Goal: Find specific page/section: Find specific page/section

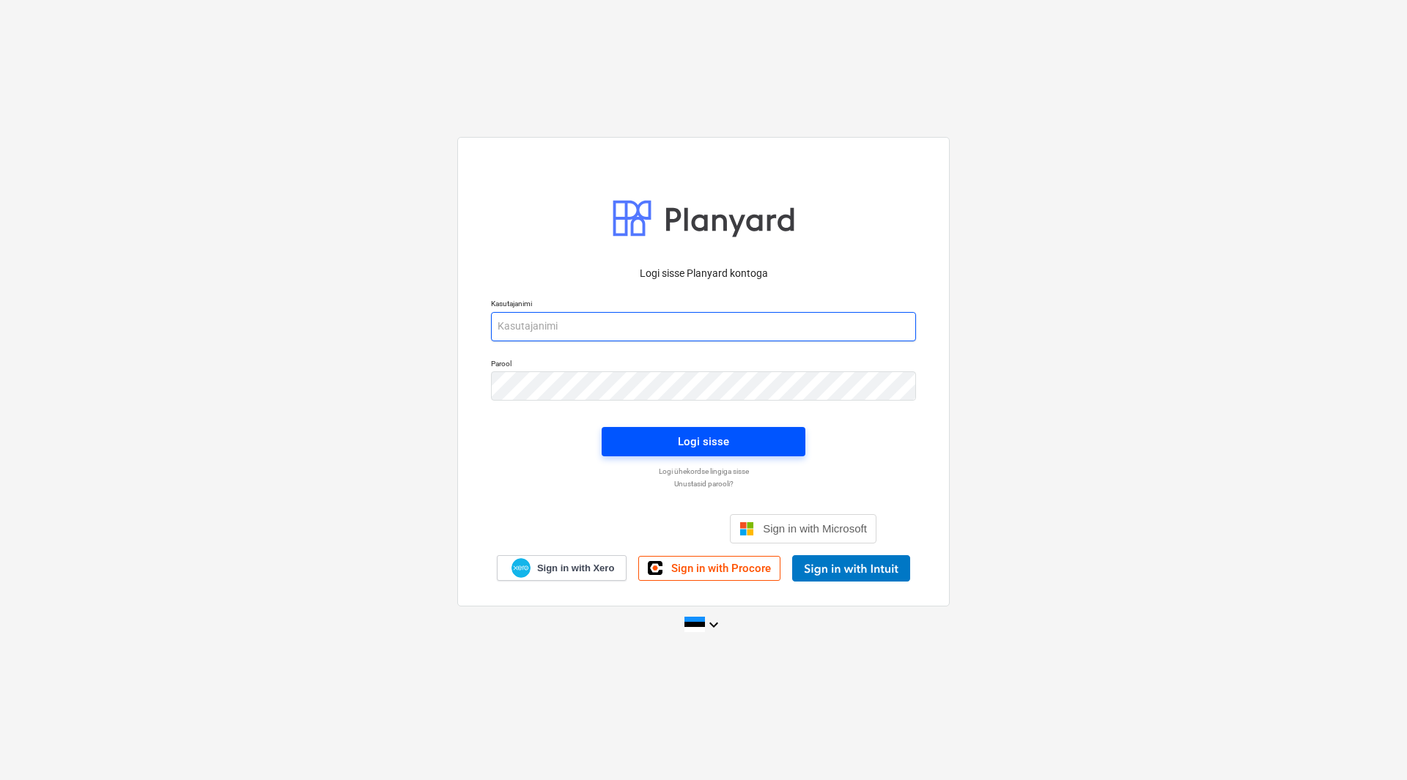
type input "[EMAIL_ADDRESS][DOMAIN_NAME]"
click at [687, 445] on div "Logi sisse" at bounding box center [703, 441] width 51 height 19
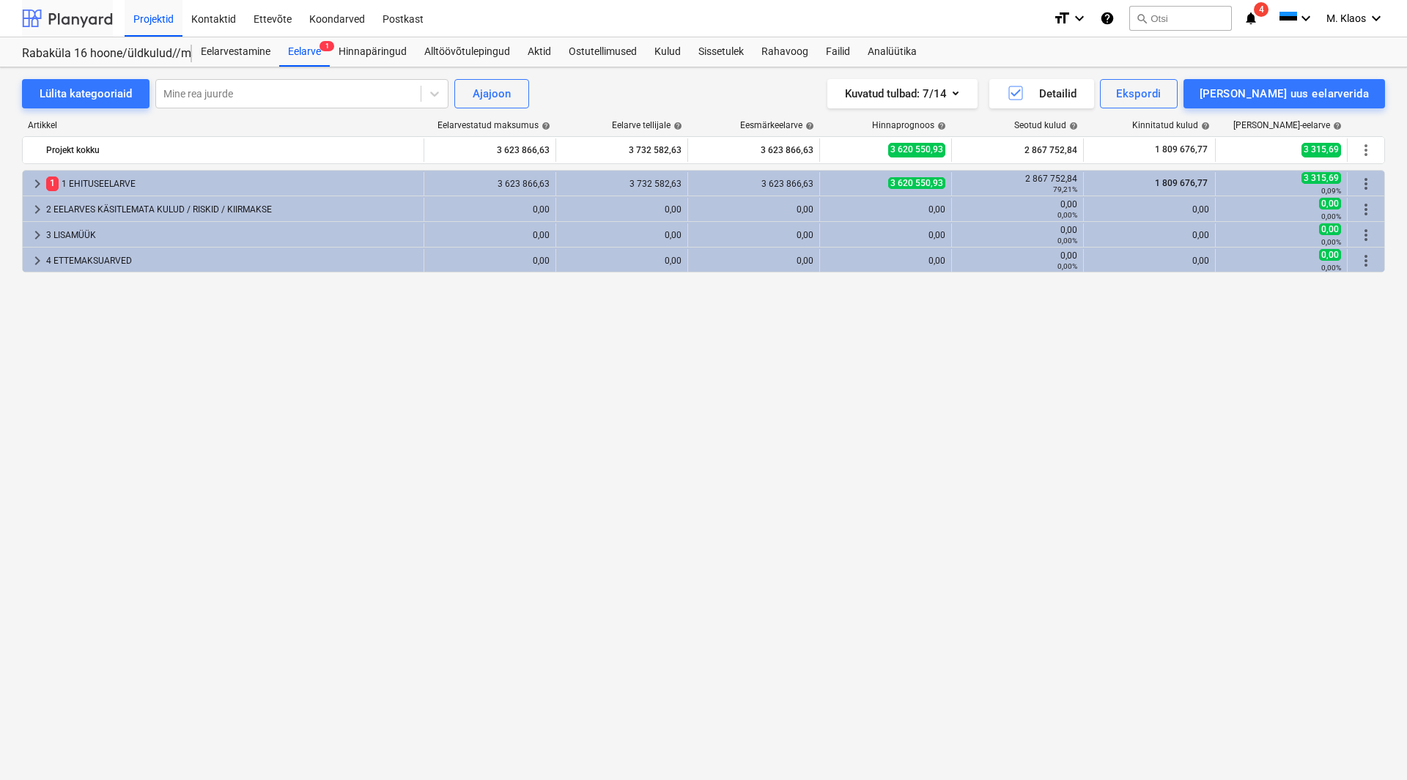
click at [78, 18] on div at bounding box center [67, 18] width 91 height 37
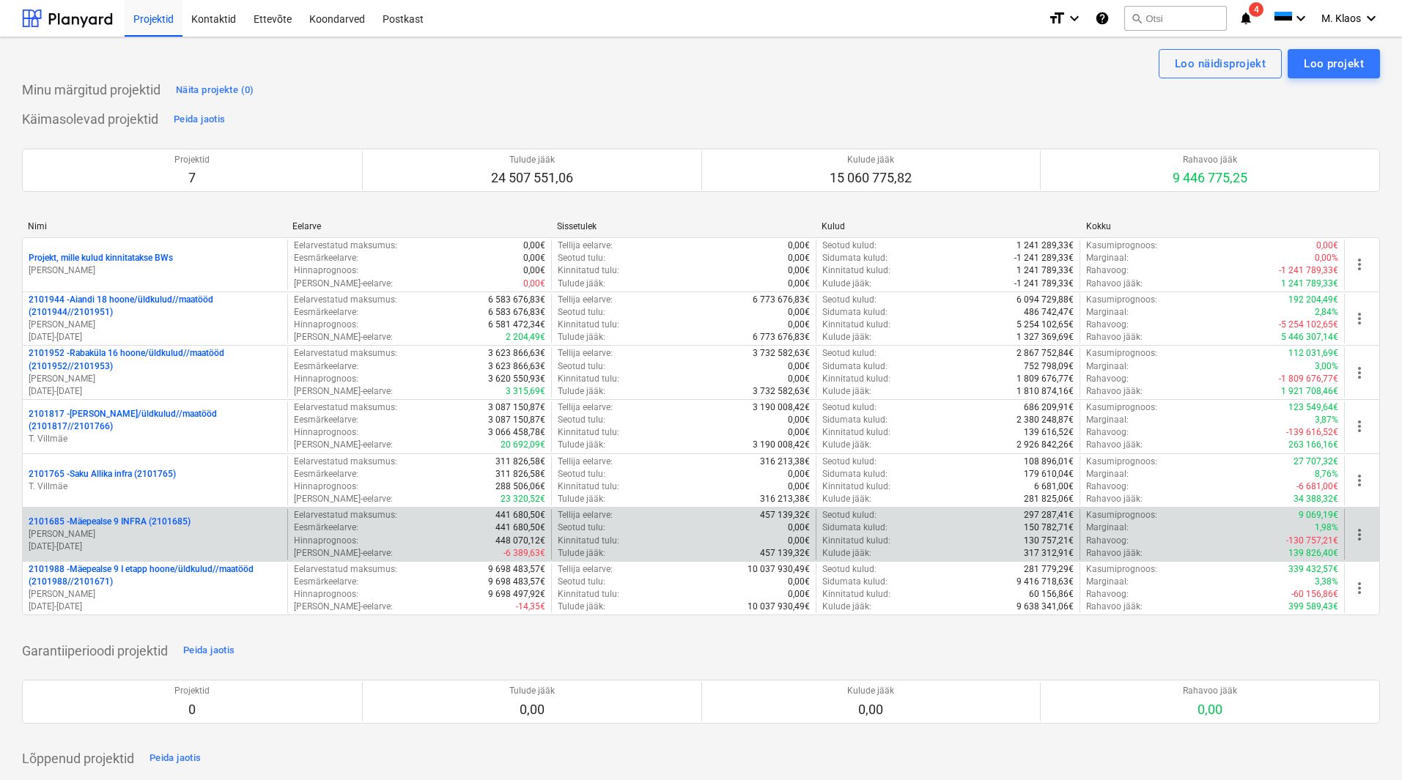
click at [120, 525] on p "2101685 - Mäepealse 9 INFRA (2101685)" at bounding box center [110, 522] width 162 height 12
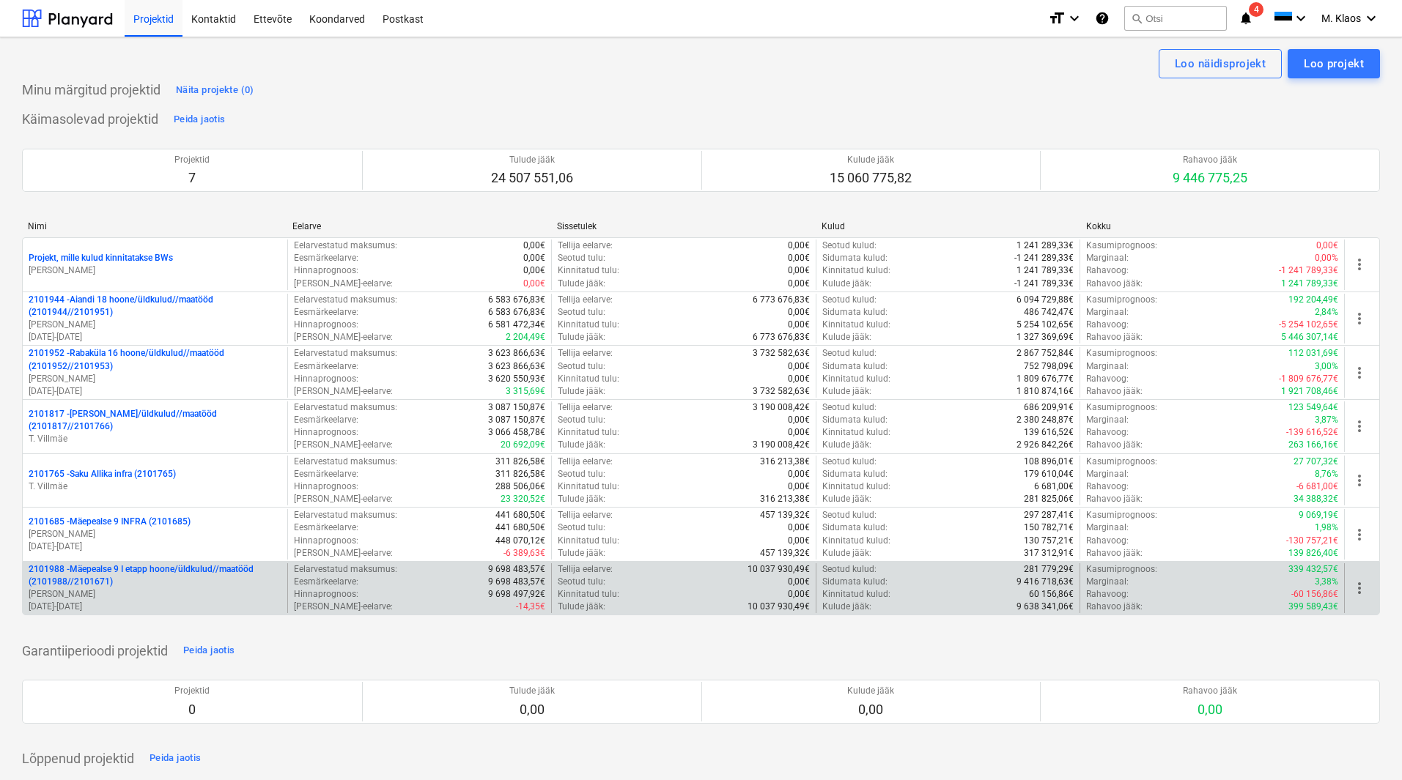
click at [146, 569] on p "2101988 - Mäepealse 9 I etapp hoone/üldkulud//maatööd (2101988//2101671)" at bounding box center [155, 575] width 253 height 25
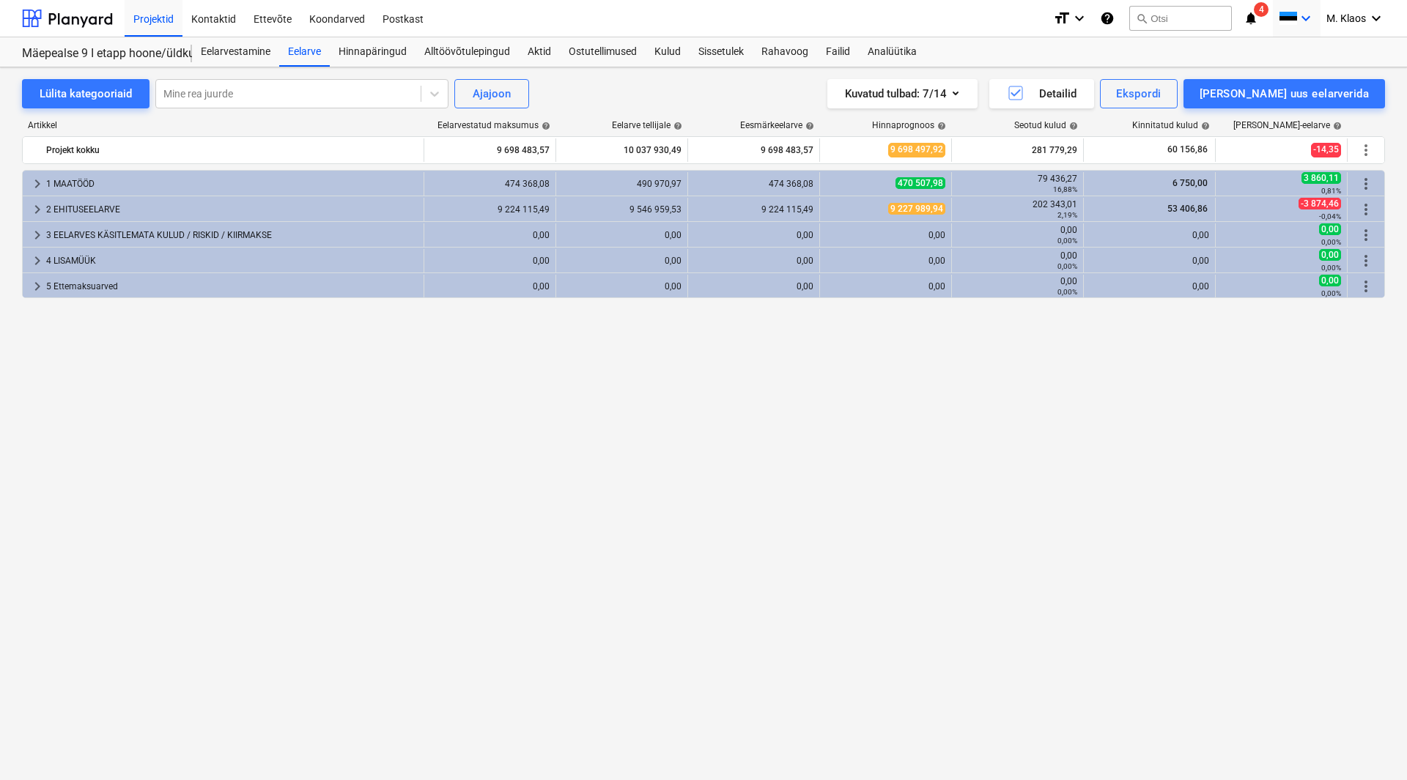
click at [1300, 23] on icon "keyboard_arrow_down" at bounding box center [1306, 19] width 18 height 18
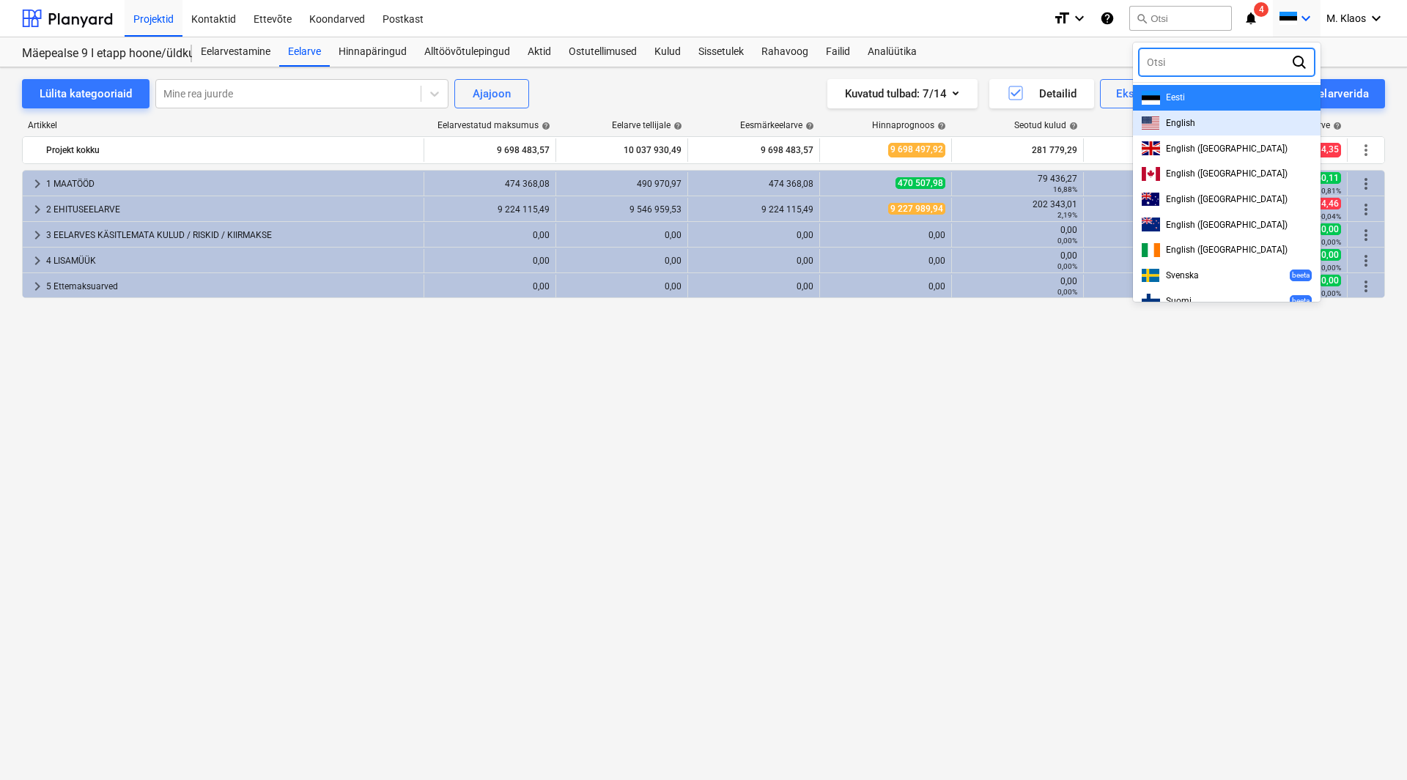
click at [1224, 126] on div "English" at bounding box center [1226, 123] width 170 height 14
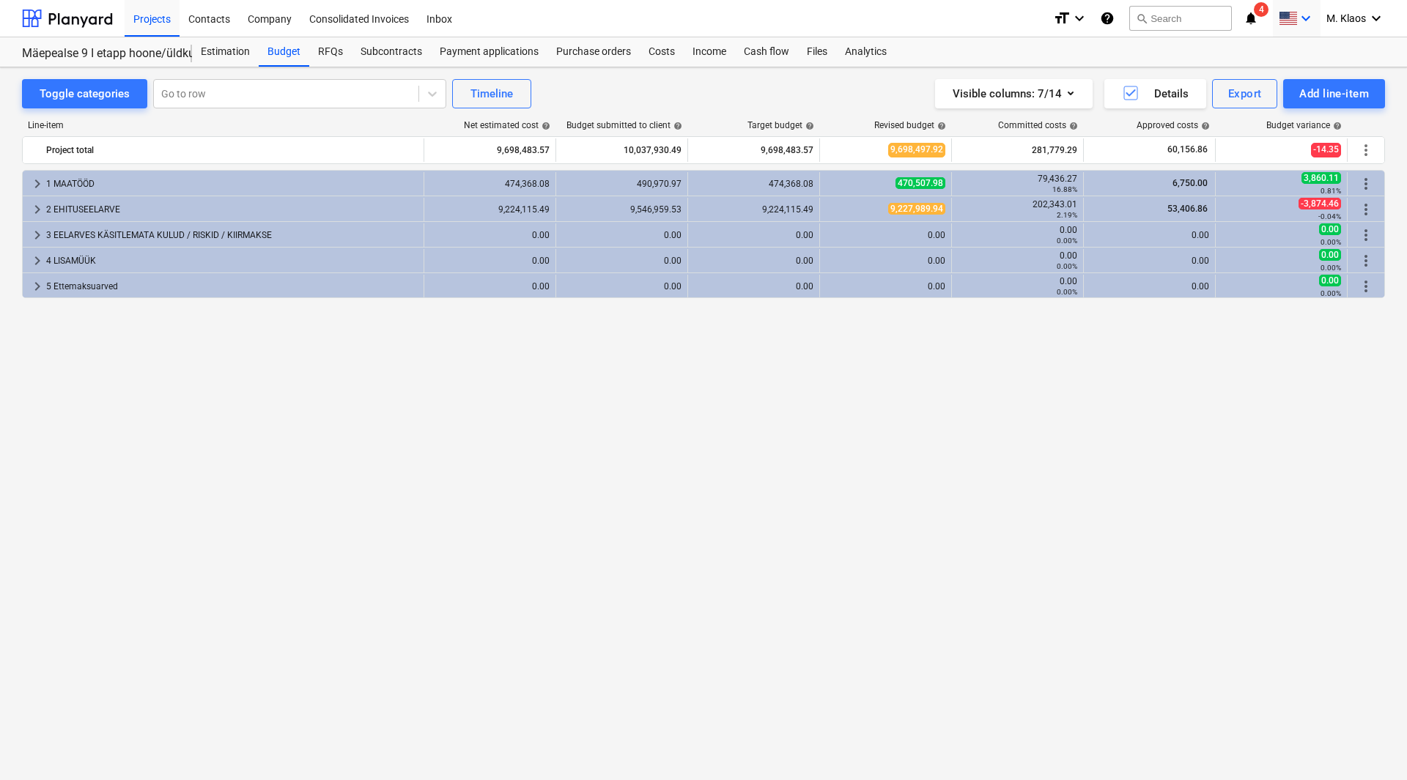
click at [1290, 22] on span at bounding box center [1287, 19] width 18 height 14
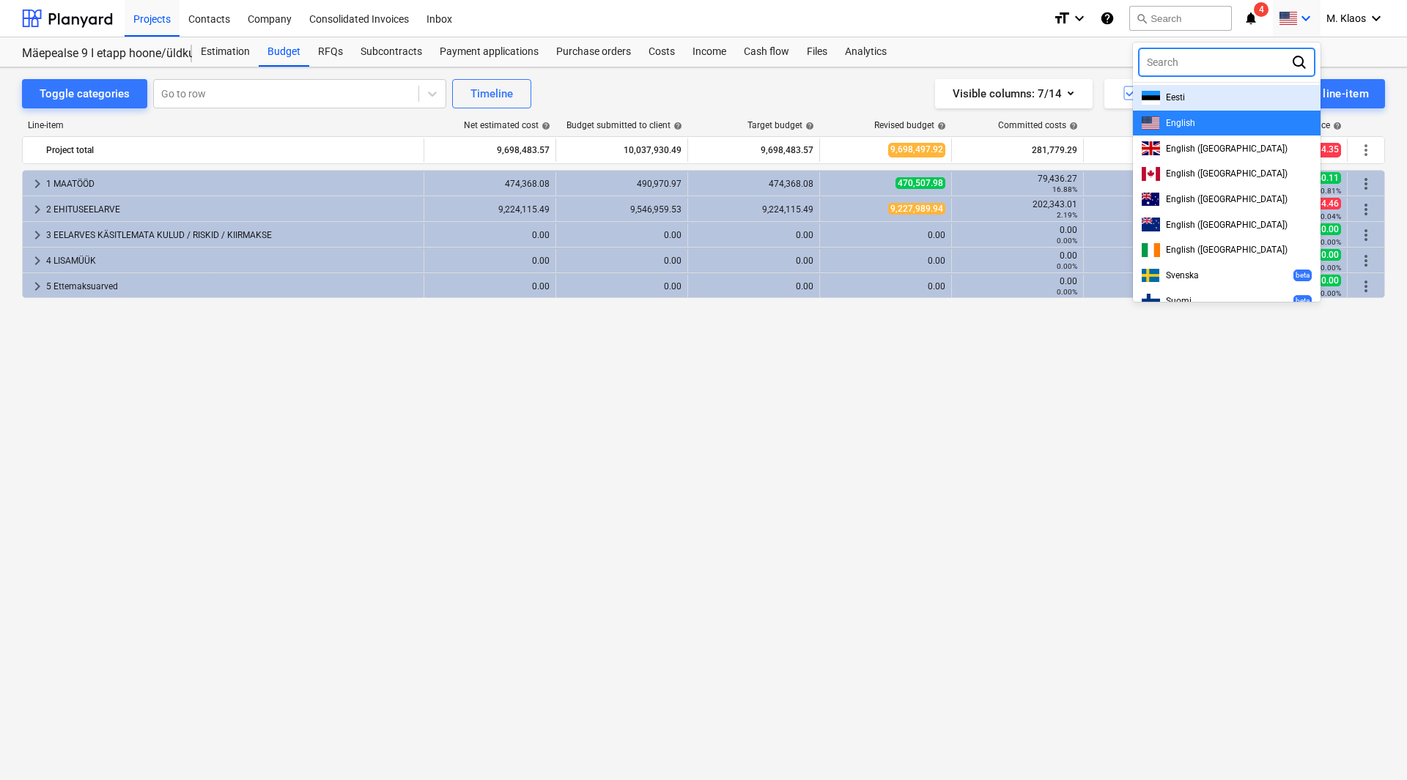
click at [1244, 97] on div "Eesti" at bounding box center [1226, 98] width 170 height 14
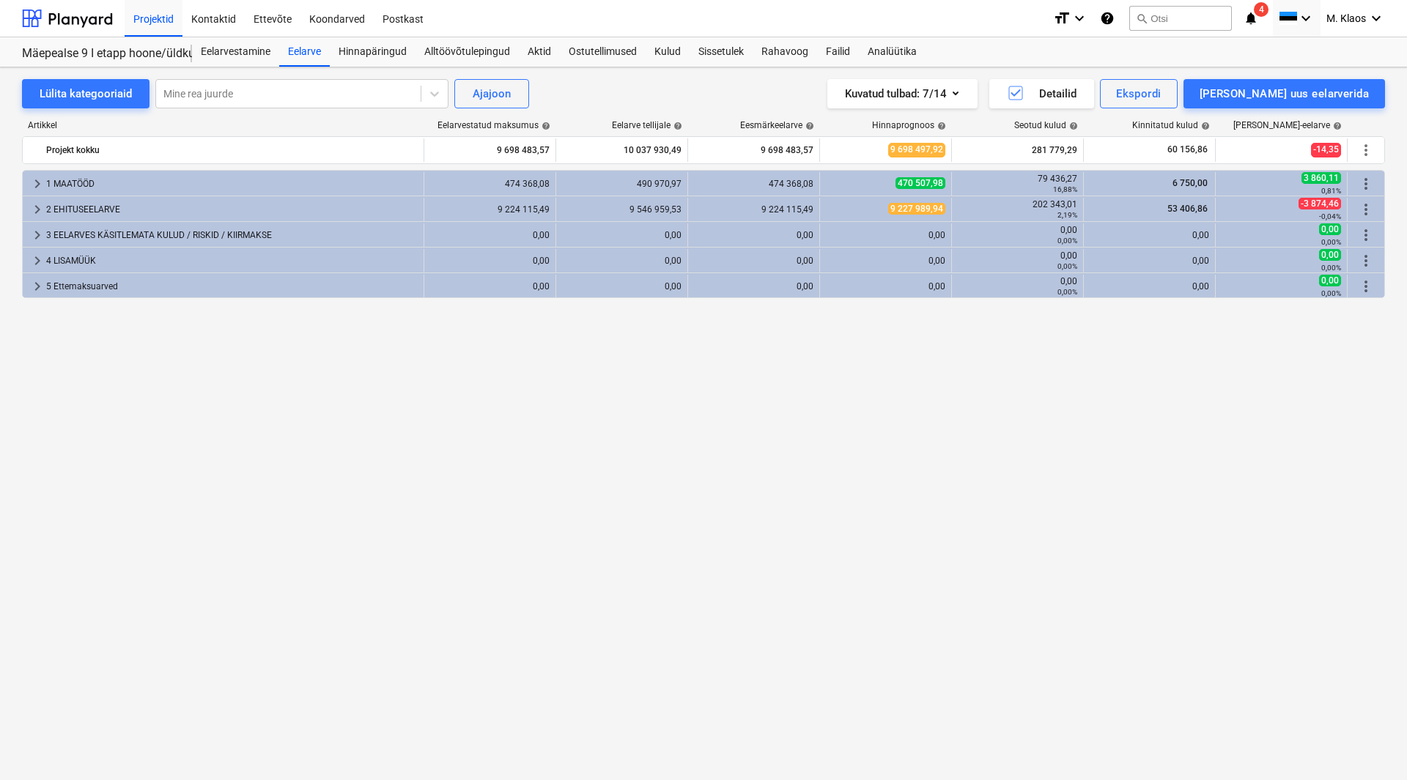
click at [978, 534] on div "keyboard_arrow_right 1 MAATÖÖD 474 368,08 490 970,97 474 368,08 470 507,98 79 4…" at bounding box center [703, 444] width 1363 height 549
click at [558, 573] on div "keyboard_arrow_right 1 MAATÖÖD 474 368,08 490 970,97 474 368,08 470 507,98 79 4…" at bounding box center [703, 444] width 1363 height 549
click at [1136, 524] on div "keyboard_arrow_right 1 MAATÖÖD 474 368,08 490 970,97 474 368,08 470 507,98 79 4…" at bounding box center [703, 444] width 1363 height 549
drag, startPoint x: 403, startPoint y: 400, endPoint x: 390, endPoint y: 396, distance: 13.7
click at [403, 400] on div "keyboard_arrow_right 1 MAATÖÖD 474 368,08 490 970,97 474 368,08 470 507,98 79 4…" at bounding box center [703, 444] width 1363 height 549
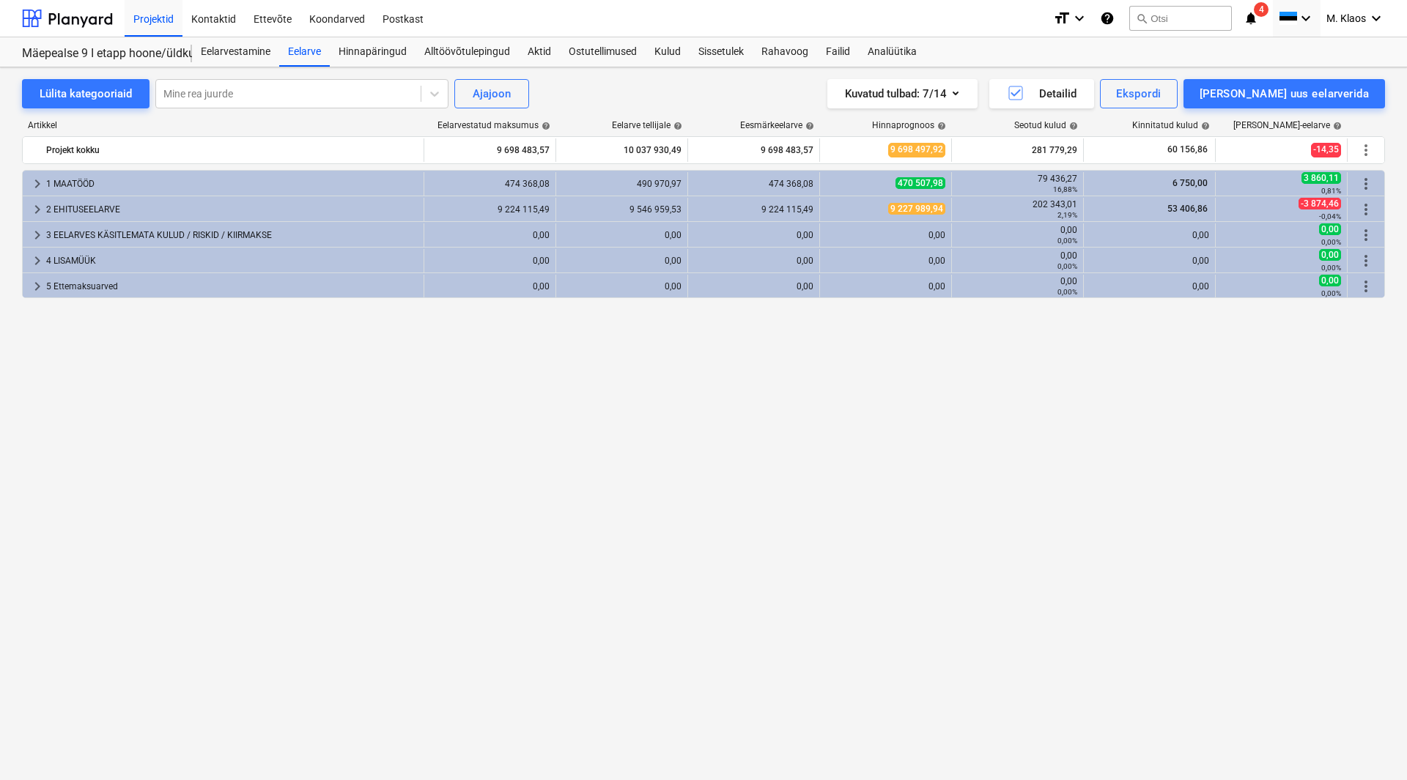
click at [453, 518] on div "keyboard_arrow_right 1 MAATÖÖD 474 368,08 490 970,97 474 368,08 470 507,98 79 4…" at bounding box center [703, 444] width 1363 height 549
